Goal: Task Accomplishment & Management: Use online tool/utility

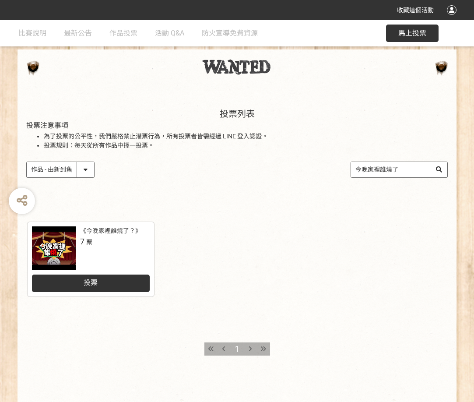
scroll to position [76, 0]
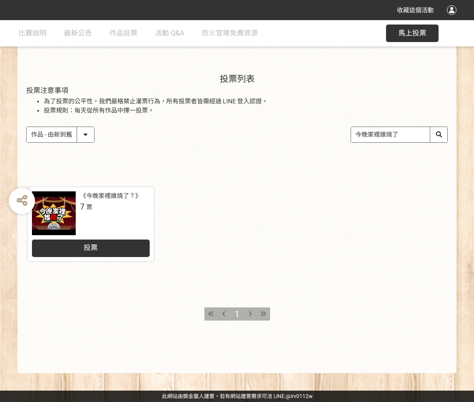
click at [136, 248] on div "投票" at bounding box center [91, 247] width 118 height 17
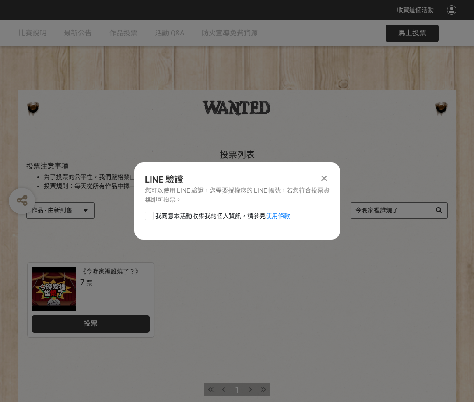
click at [206, 222] on div "我同意本活動收集我的個人資訊，請參見 使用條款" at bounding box center [237, 219] width 206 height 17
click at [207, 216] on span "我同意本活動收集我的個人資訊，請參見 使用條款" at bounding box center [222, 215] width 135 height 9
click at [151, 216] on input "我同意本活動收集我的個人資訊，請參見 使用條款" at bounding box center [148, 216] width 6 height 6
checkbox input "false"
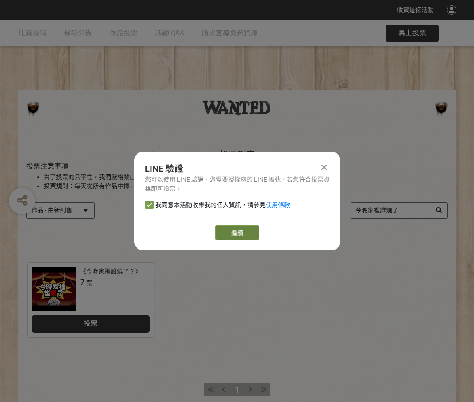
click at [228, 228] on link "繼續" at bounding box center [237, 232] width 44 height 15
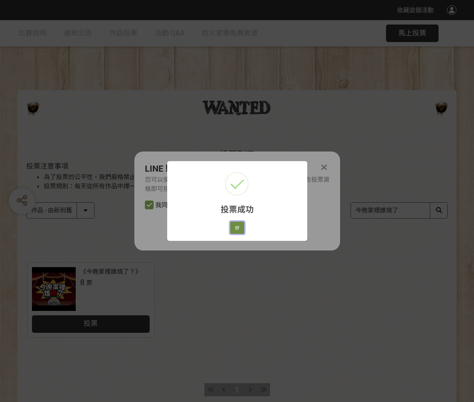
click at [240, 227] on button "好" at bounding box center [237, 227] width 14 height 12
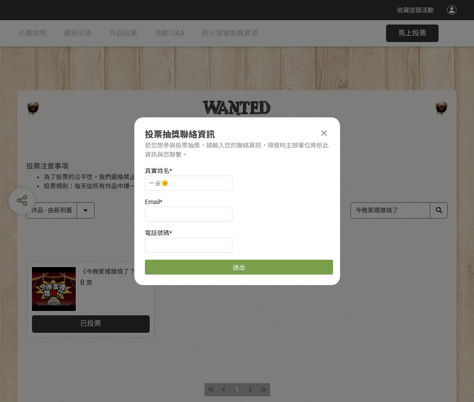
click at [323, 131] on icon at bounding box center [324, 133] width 6 height 9
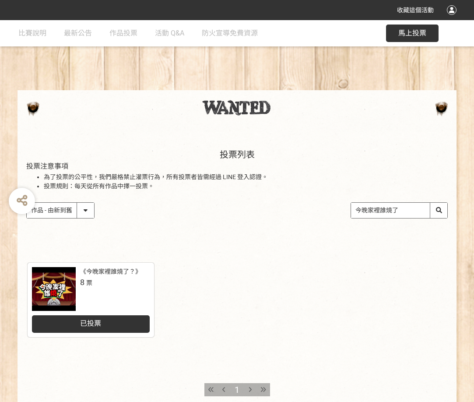
scroll to position [76, 0]
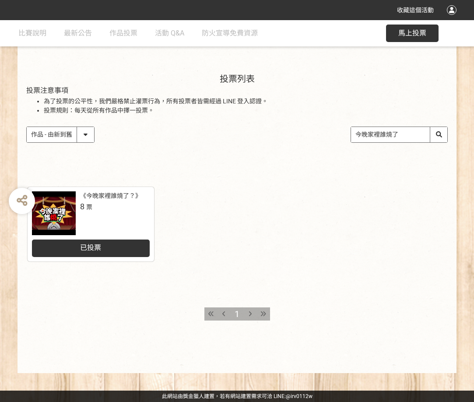
click at [118, 250] on div "已投票" at bounding box center [91, 247] width 118 height 17
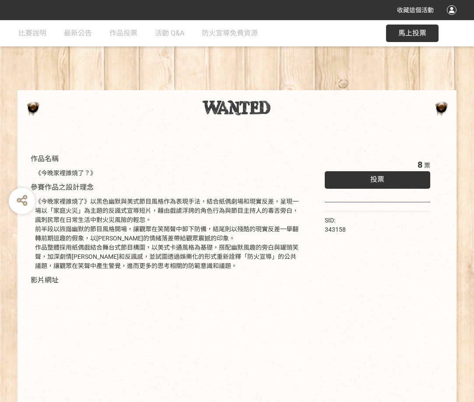
click at [451, 10] on div at bounding box center [452, 10] width 10 height 10
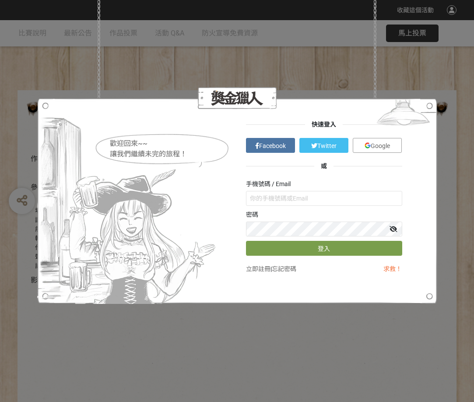
click at [266, 148] on span "Facebook" at bounding box center [272, 145] width 27 height 7
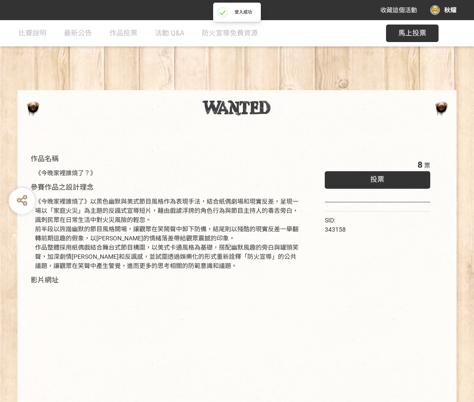
click at [405, 181] on div "投票" at bounding box center [377, 179] width 105 height 17
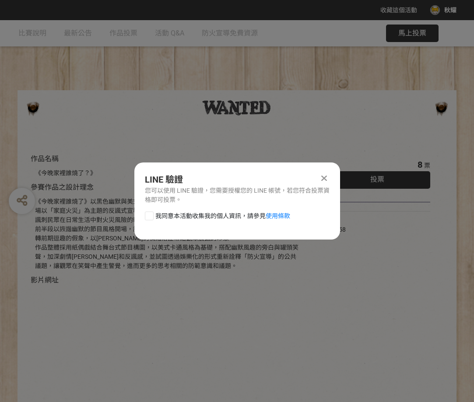
click at [325, 176] on icon at bounding box center [324, 178] width 6 height 9
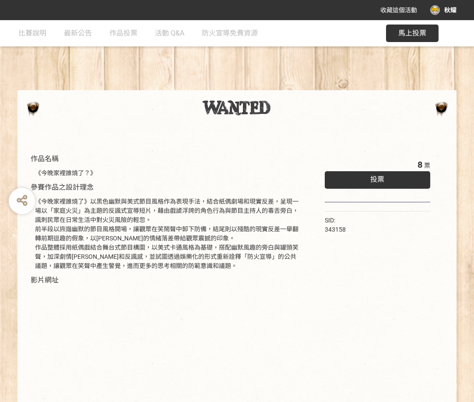
click at [363, 179] on div "投票" at bounding box center [377, 179] width 105 height 17
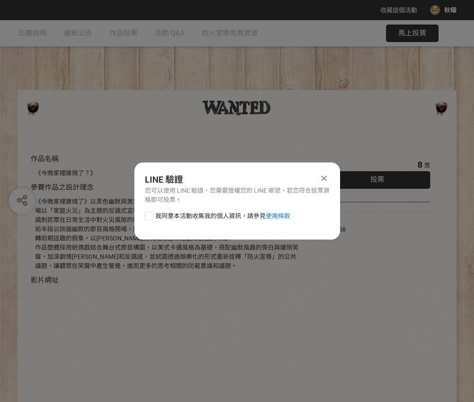
click at [328, 174] on div at bounding box center [324, 178] width 10 height 10
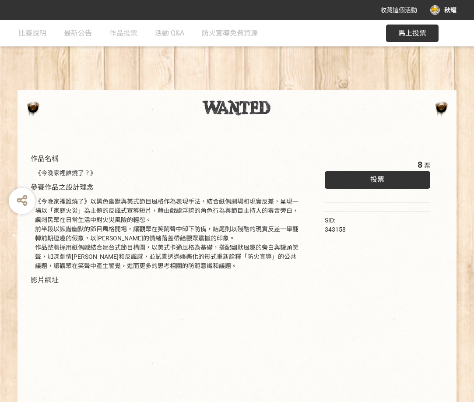
click at [353, 170] on div "8 票 投票" at bounding box center [377, 180] width 105 height 44
click at [454, 15] on div "收藏這個活動 秋耀" at bounding box center [411, 10] width 89 height 16
click at [443, 7] on div "秋耀" at bounding box center [443, 10] width 26 height 10
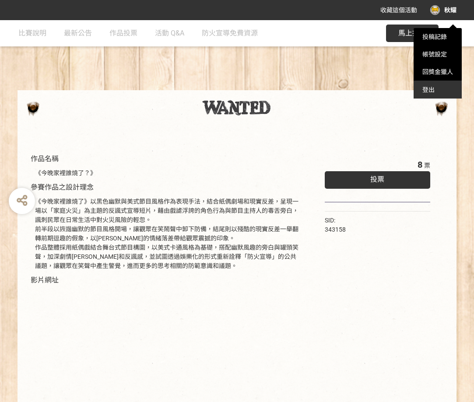
click at [430, 86] on div "登出" at bounding box center [437, 89] width 48 height 17
